Goal: Task Accomplishment & Management: Manage account settings

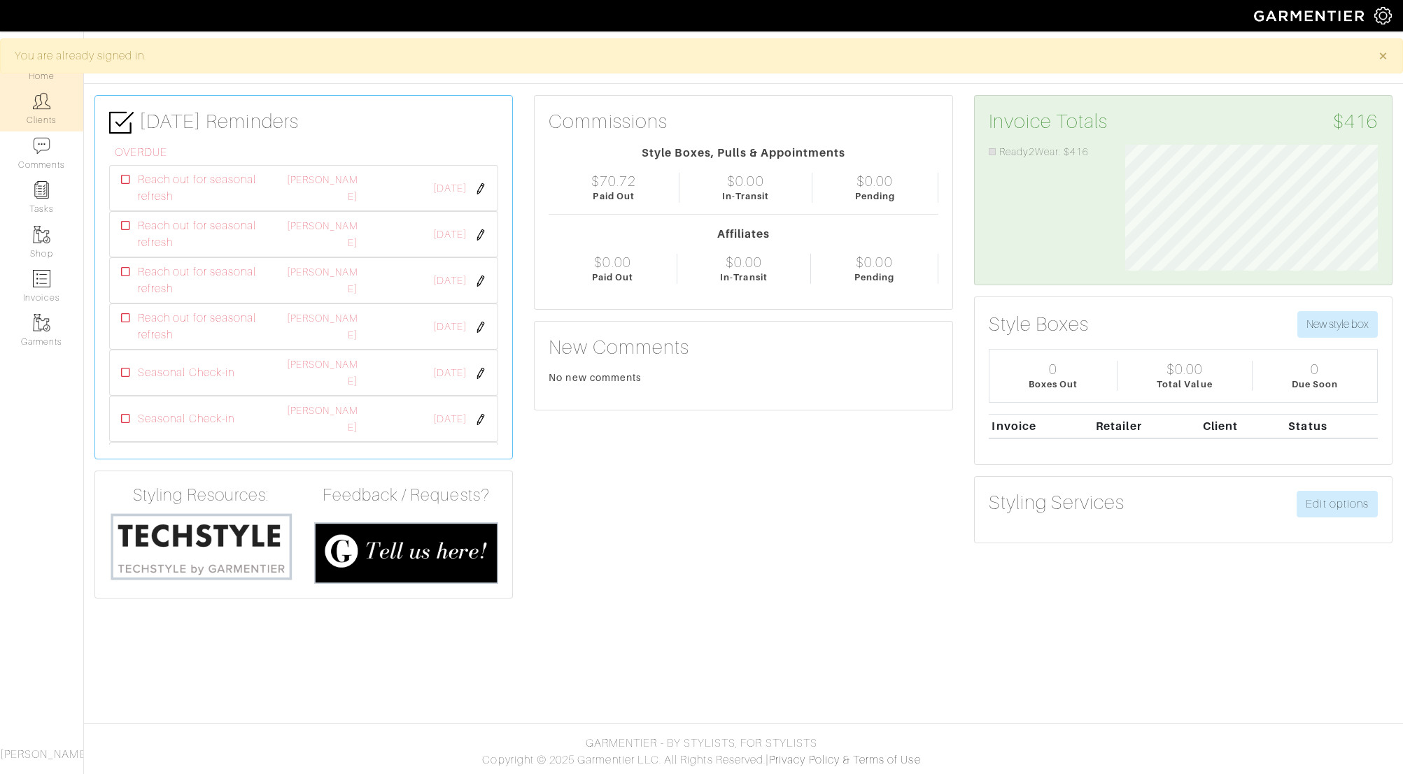
scroll to position [126, 274]
click at [34, 117] on link "Clients" at bounding box center [41, 109] width 83 height 44
click at [41, 116] on link "Clients" at bounding box center [41, 109] width 83 height 44
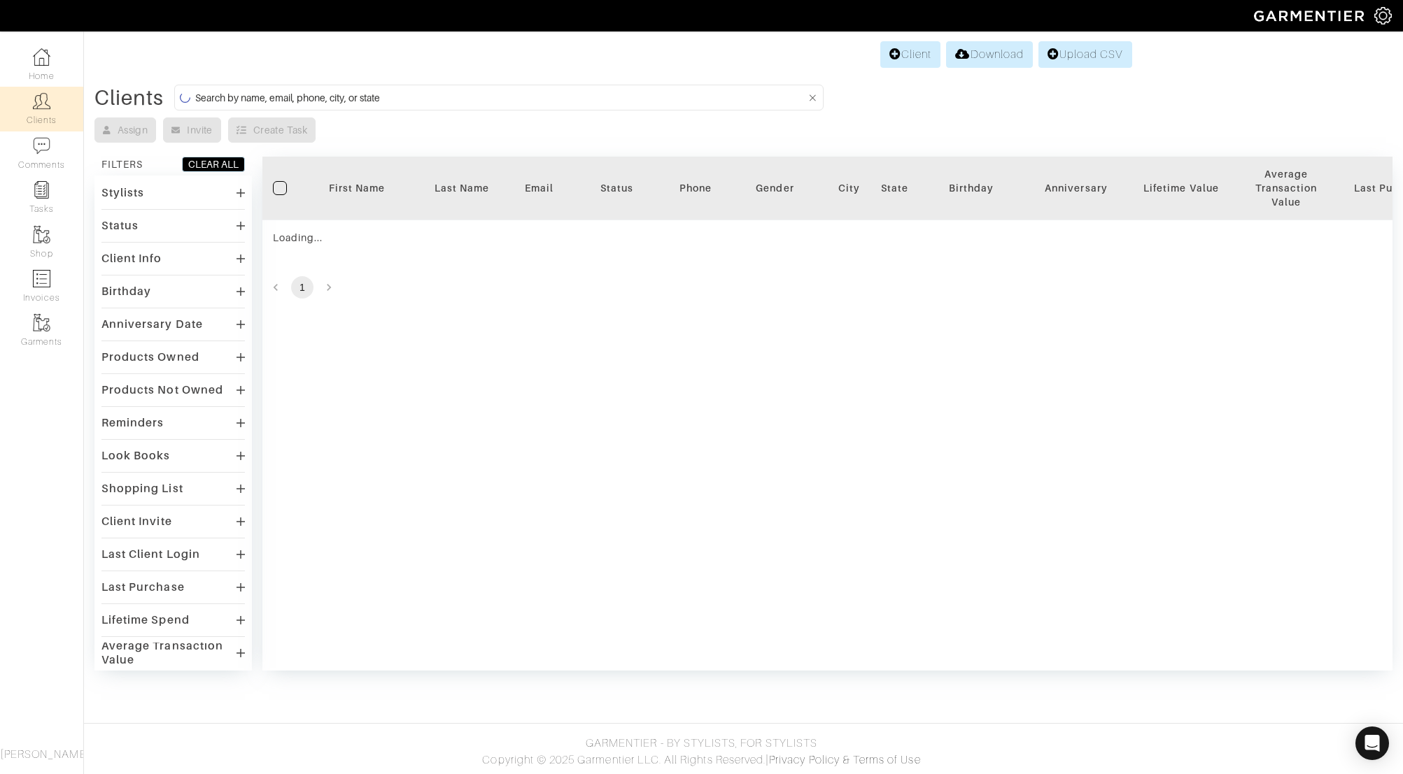
click at [266, 108] on form at bounding box center [498, 98] width 649 height 26
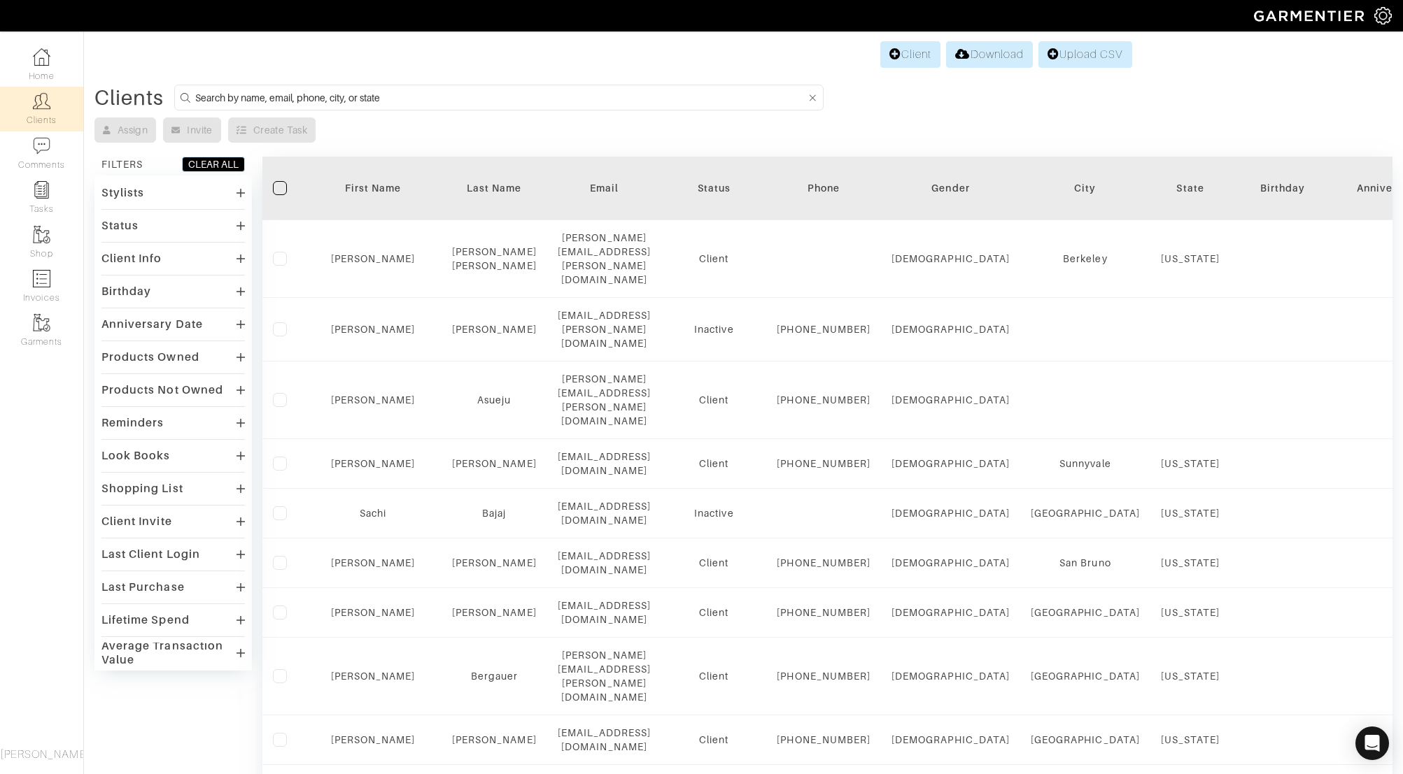
click at [271, 101] on input at bounding box center [500, 97] width 610 height 17
type input "andrew"
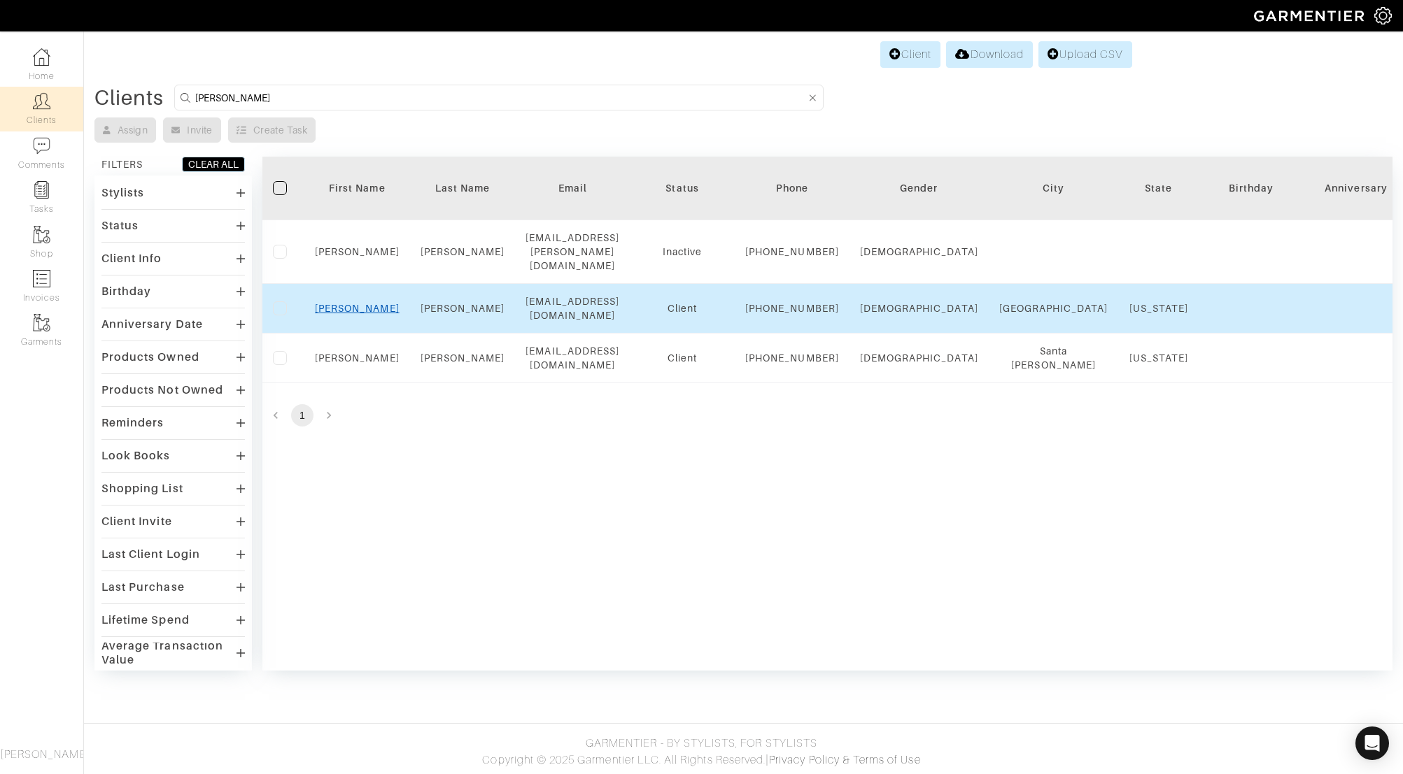
click at [358, 314] on link "Andrew" at bounding box center [357, 308] width 85 height 11
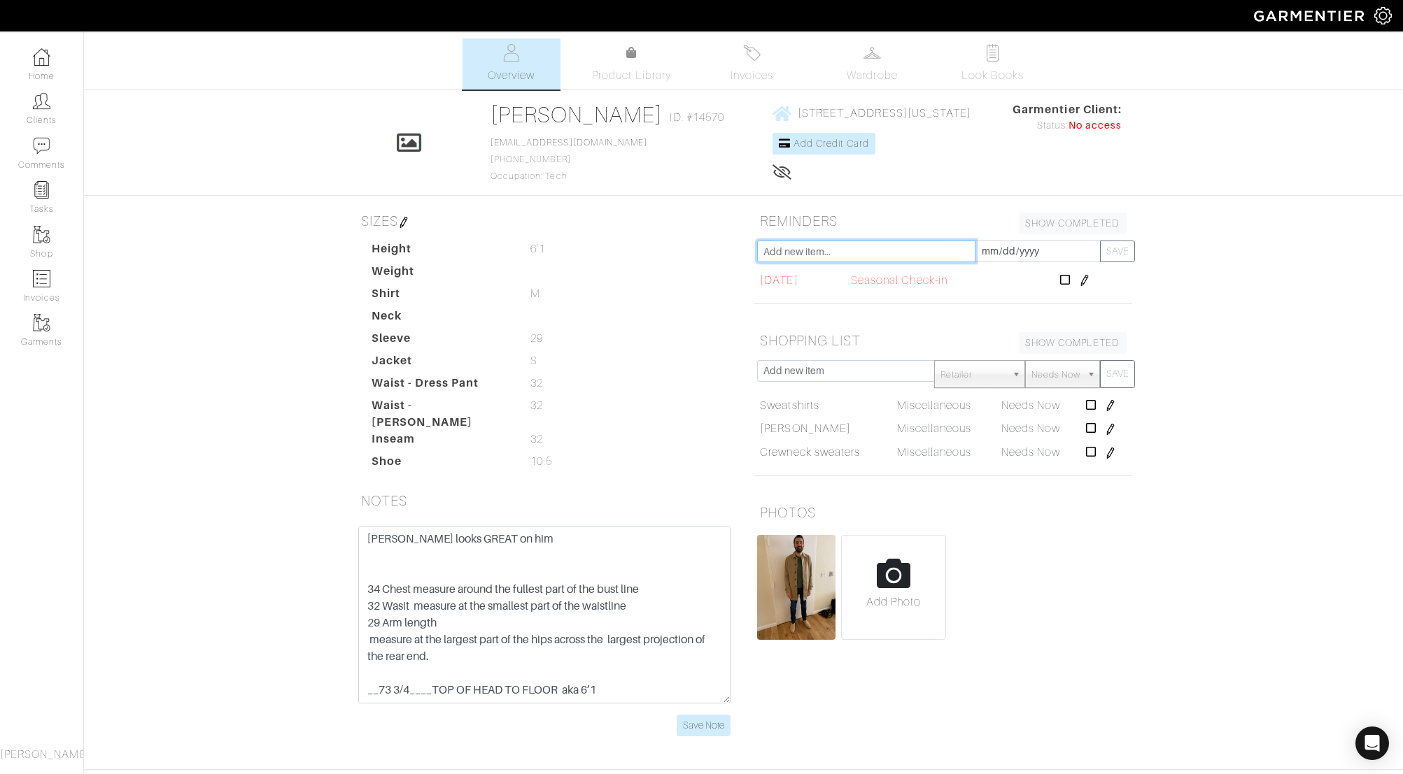
click at [862, 251] on input "text" at bounding box center [866, 252] width 218 height 22
click at [741, 293] on dd "M M" at bounding box center [631, 293] width 223 height 17
click at [922, 251] on input "text" at bounding box center [866, 252] width 218 height 22
type input "Seasonal Check-in"
click at [1035, 248] on input "[DATE]" at bounding box center [1037, 252] width 126 height 22
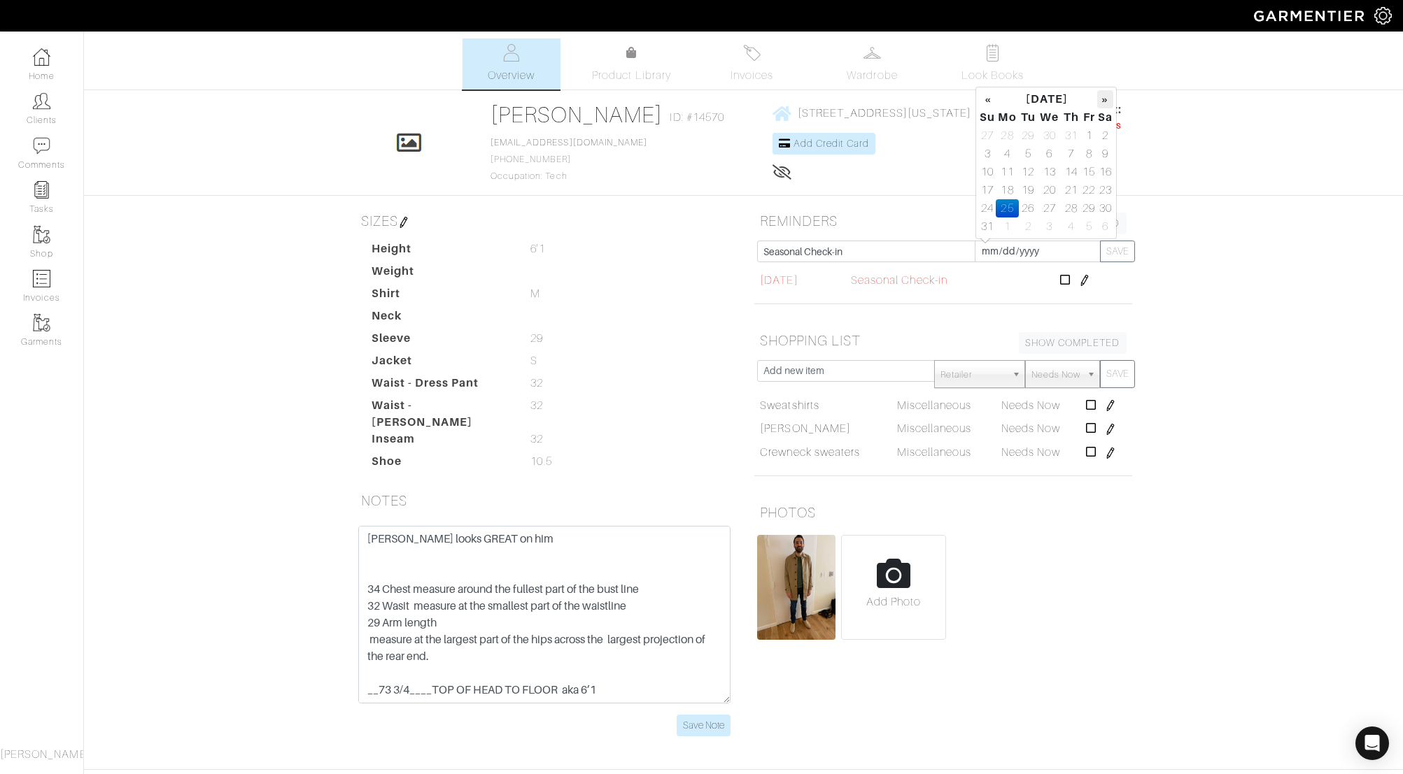
click at [1105, 101] on th "»" at bounding box center [1105, 99] width 16 height 18
click at [1144, 193] on div "[PERSON_NAME] Overview Overview Product Library Invoices Wardrobe Look Books Ov…" at bounding box center [701, 395] width 1403 height 715
drag, startPoint x: 905, startPoint y: 251, endPoint x: 760, endPoint y: 246, distance: 144.2
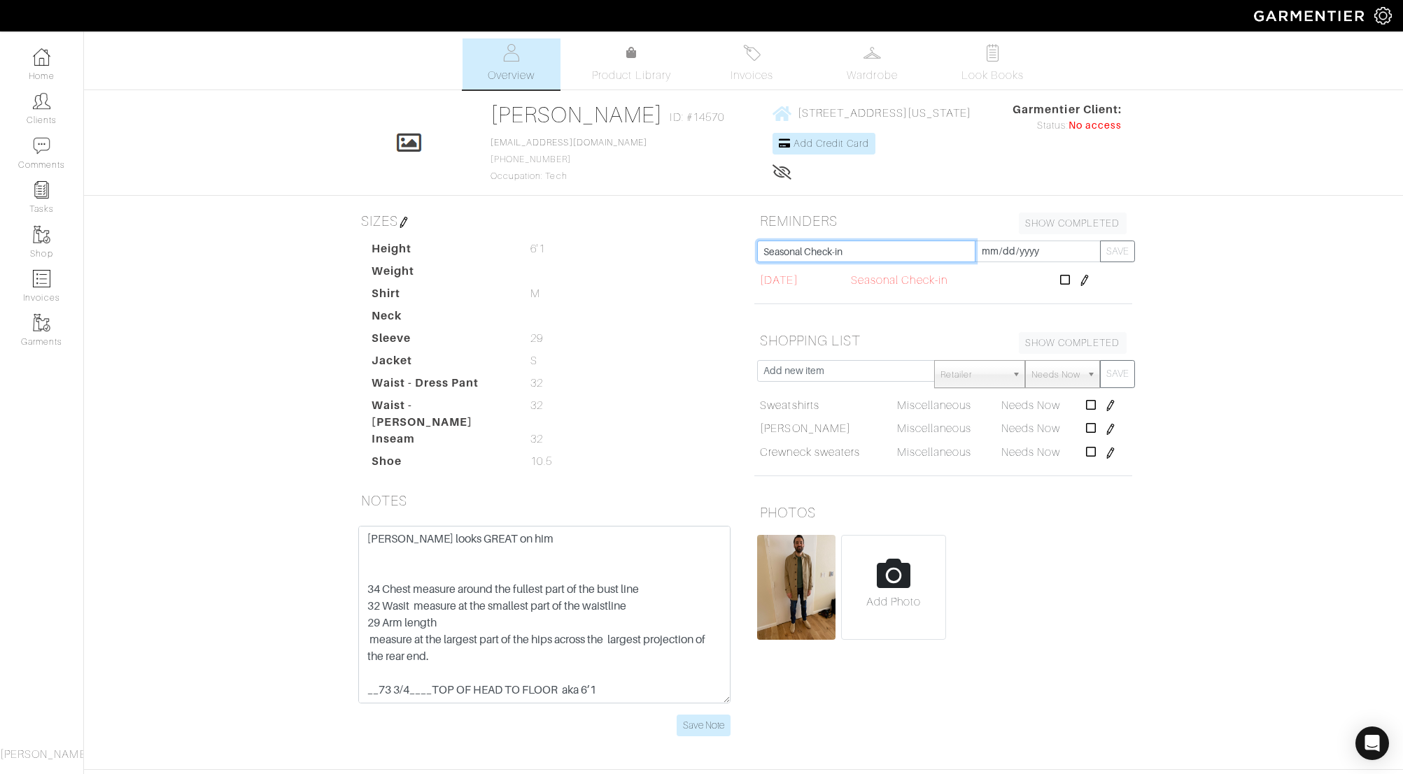
click at [760, 246] on input "Seasonal Check-in" at bounding box center [866, 252] width 218 height 22
click at [1198, 255] on div "[PERSON_NAME] Overview Overview Product Library Invoices Wardrobe Look Books Ov…" at bounding box center [701, 395] width 1403 height 715
drag, startPoint x: 748, startPoint y: 245, endPoint x: 723, endPoint y: 243, distance: 24.5
click at [723, 243] on div "SIZES Height 6'1 6'1 Weight Shirt M M Neck Sleeve 29 29 Jacket S S Waist - Dres…" at bounding box center [743, 480] width 797 height 546
